Goal: Information Seeking & Learning: Learn about a topic

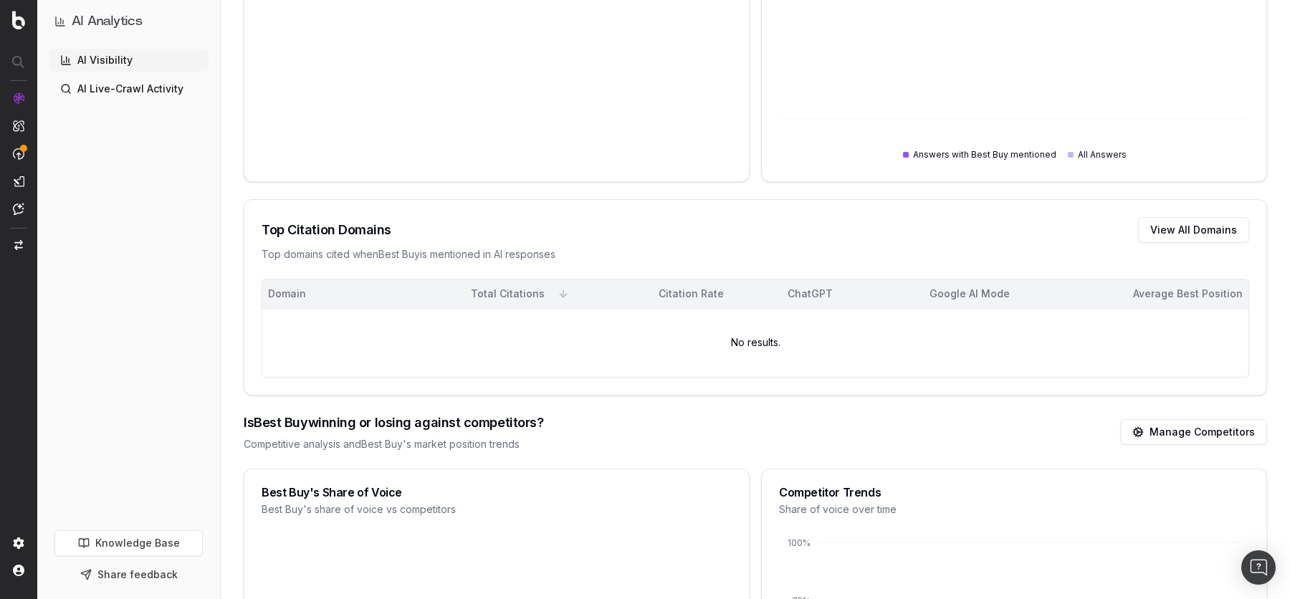
scroll to position [897, 0]
click at [84, 88] on link "AI Live-Crawl Activity" at bounding box center [129, 88] width 160 height 23
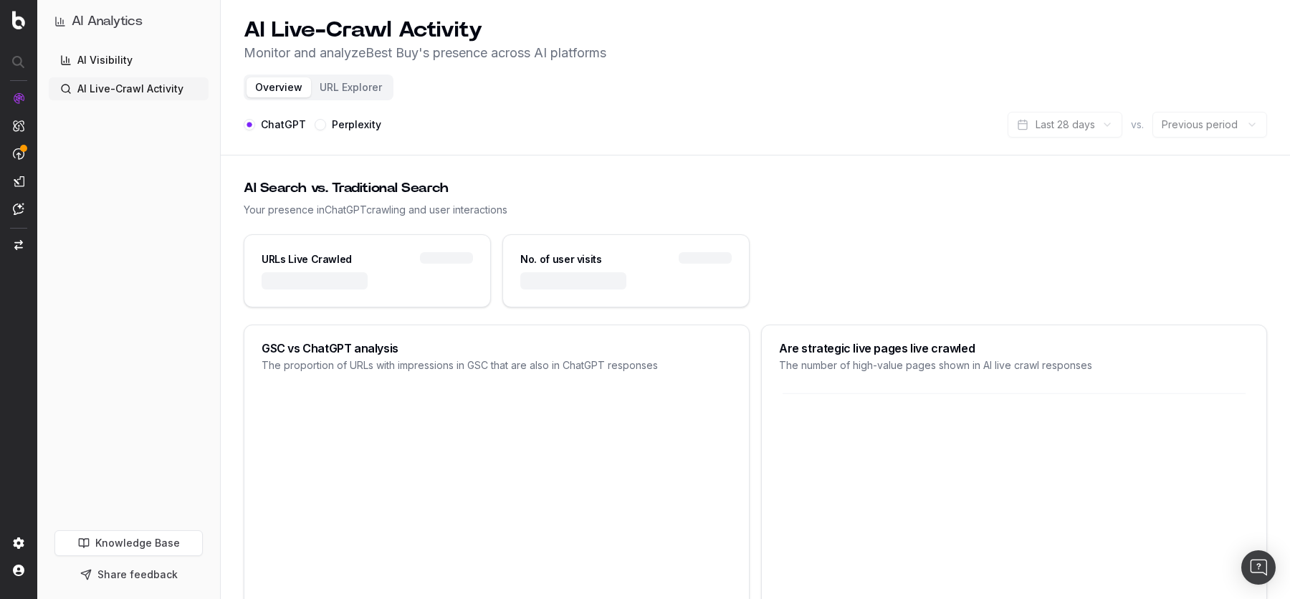
click at [110, 53] on link "AI Visibility" at bounding box center [129, 60] width 160 height 23
